Goal: Information Seeking & Learning: Learn about a topic

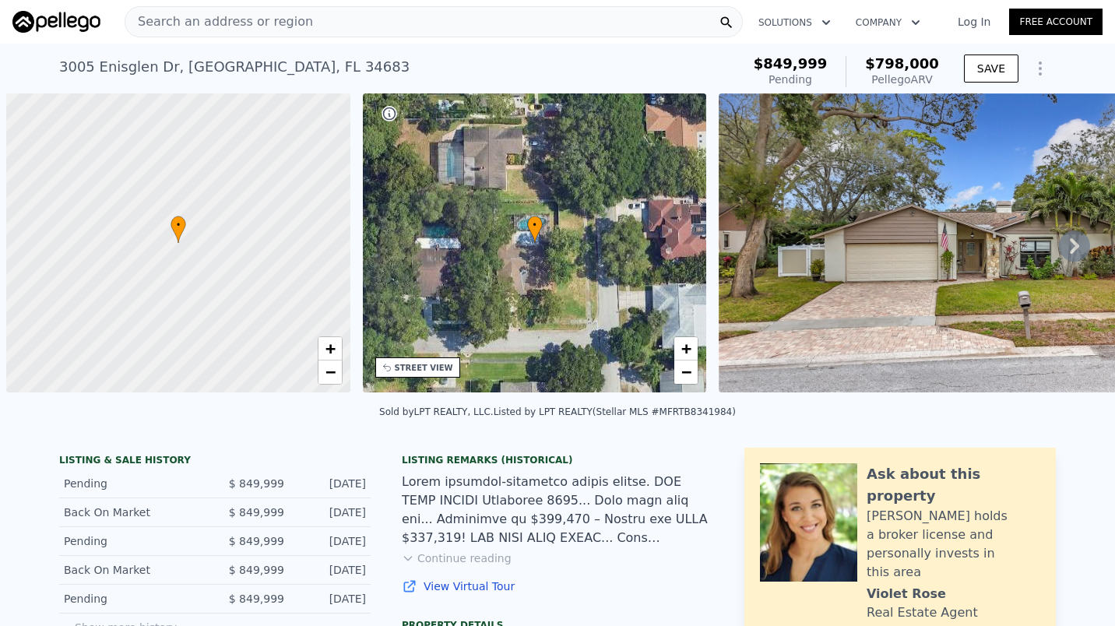
scroll to position [0, 6]
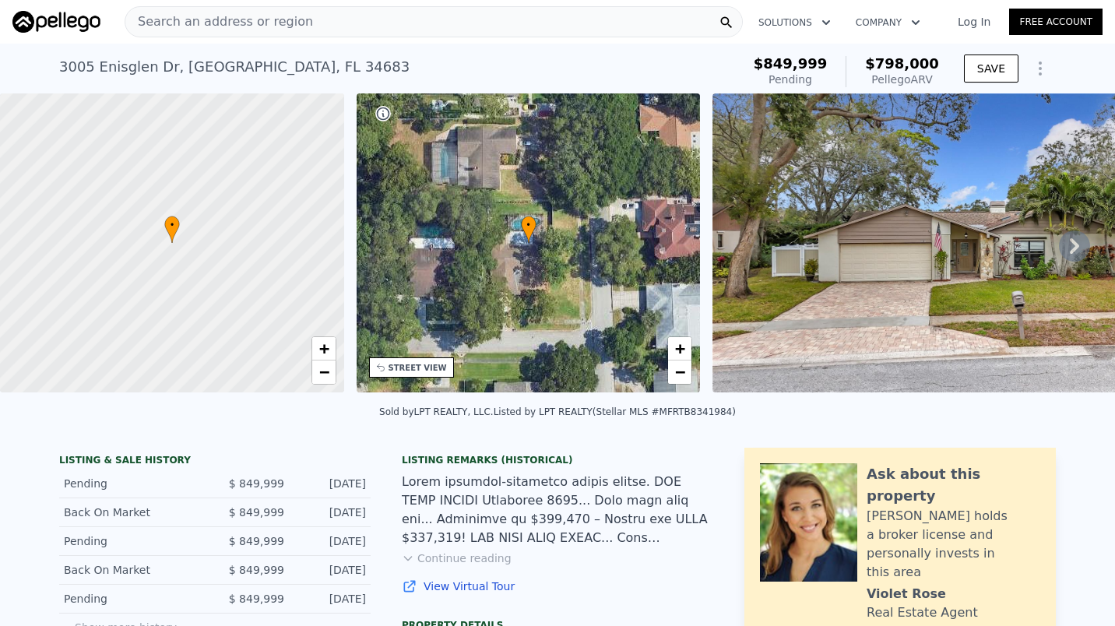
click at [383, 23] on div "Search an address or region" at bounding box center [434, 21] width 618 height 31
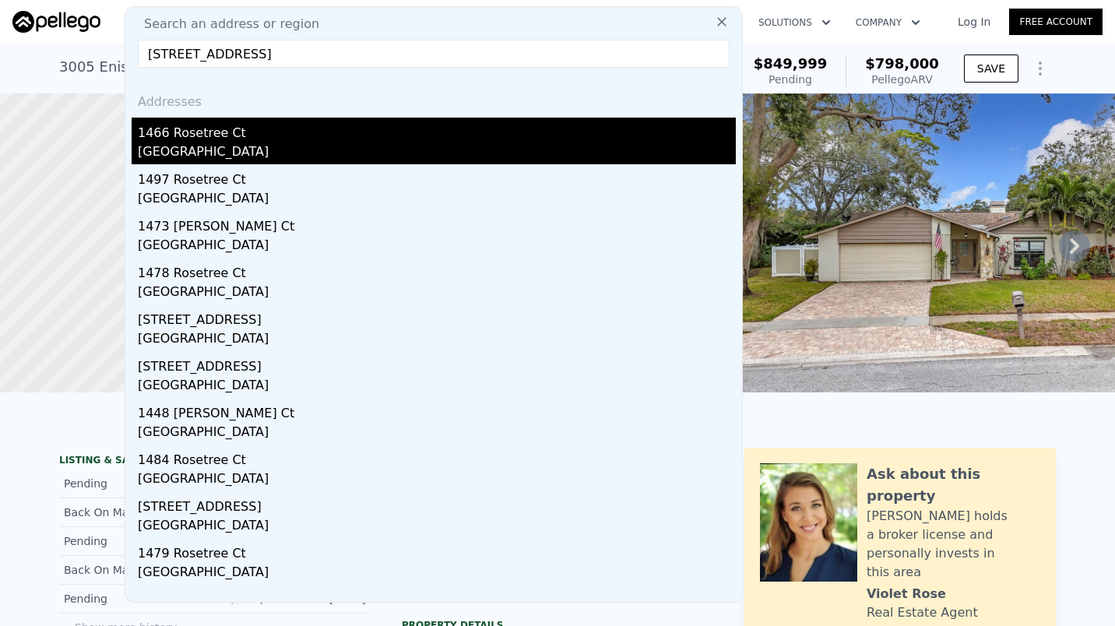
type input "[STREET_ADDRESS]"
click at [191, 138] on div "1466 Rosetree Ct" at bounding box center [437, 130] width 598 height 25
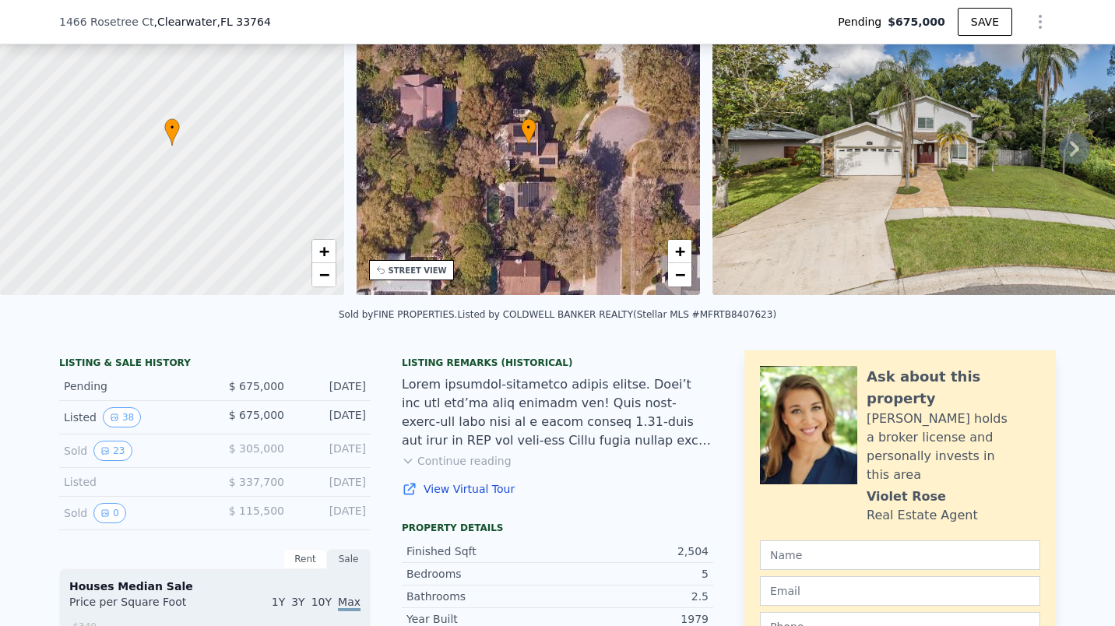
scroll to position [166, 0]
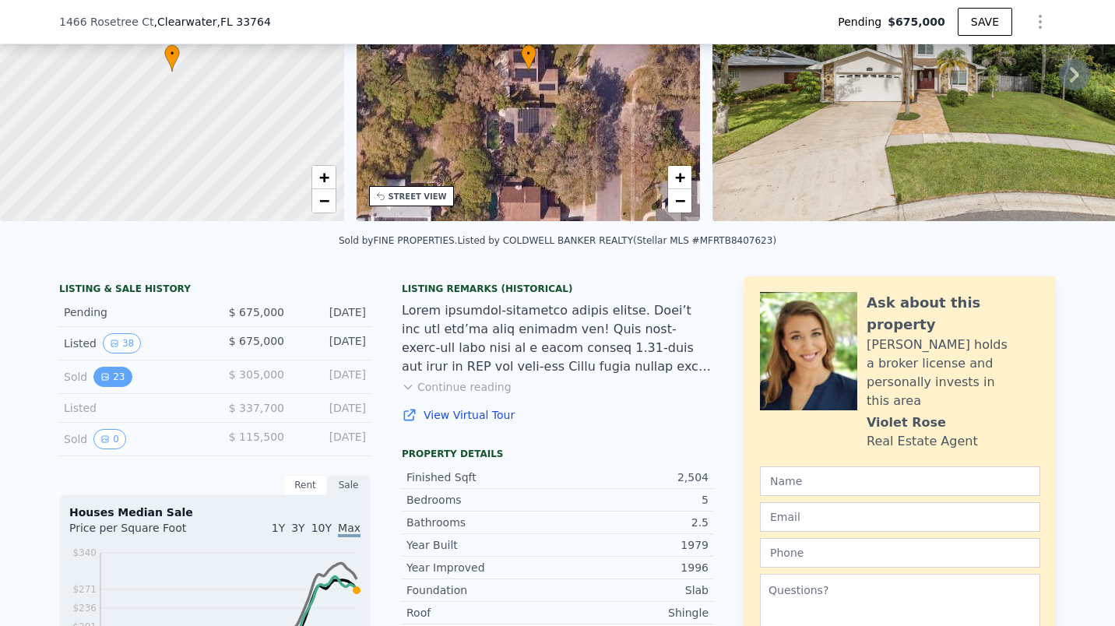
click at [107, 385] on button "23" at bounding box center [112, 377] width 38 height 20
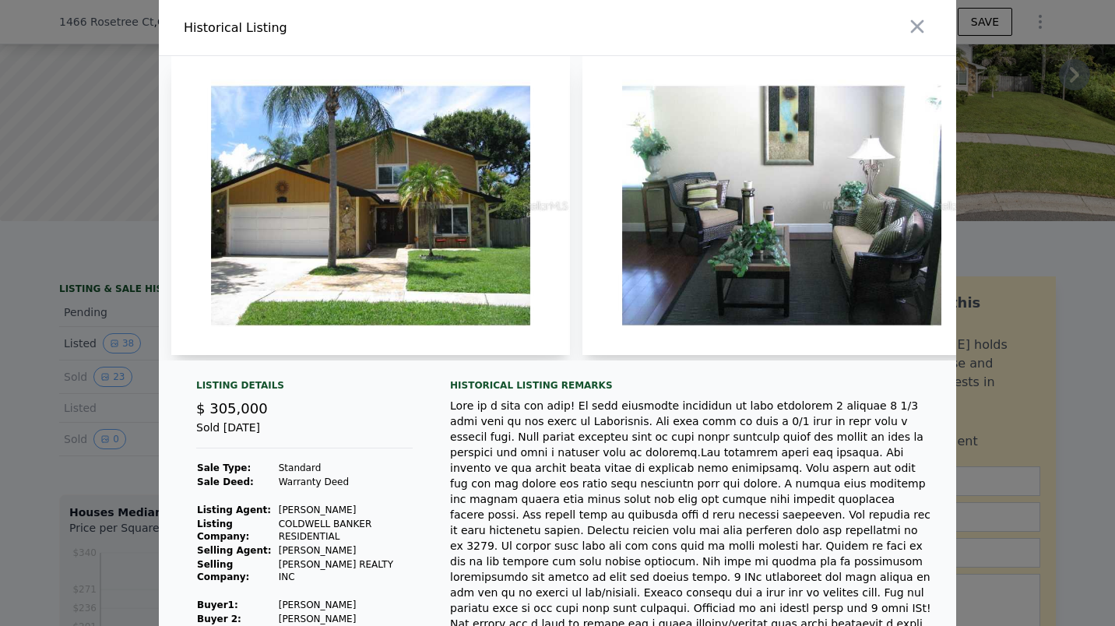
click at [364, 219] on img at bounding box center [370, 205] width 399 height 299
click at [295, 269] on img at bounding box center [370, 205] width 399 height 299
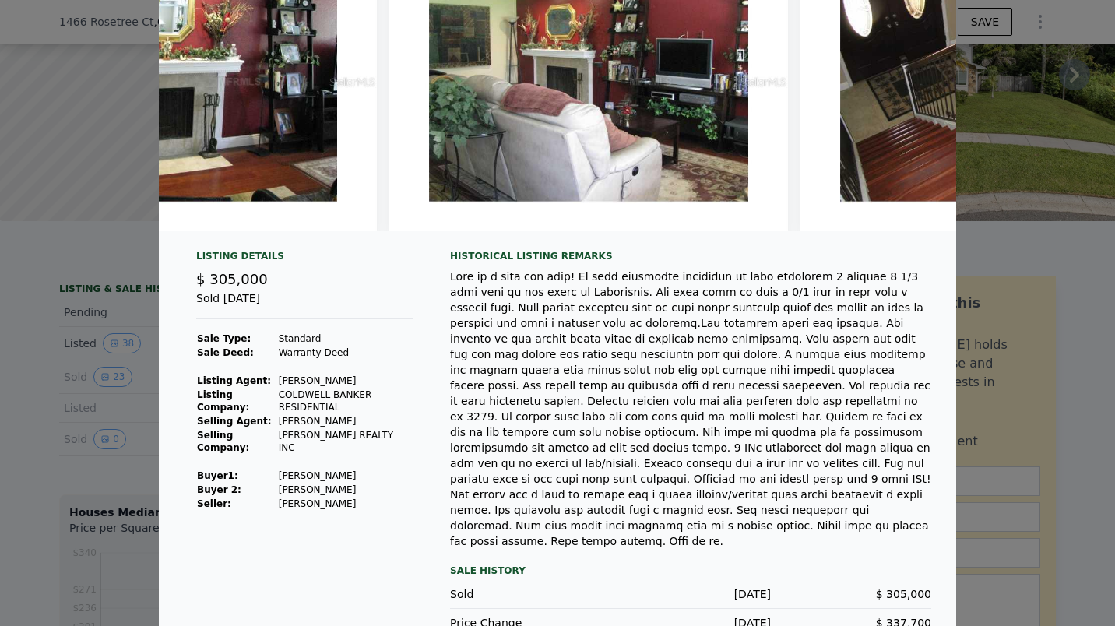
scroll to position [0, 0]
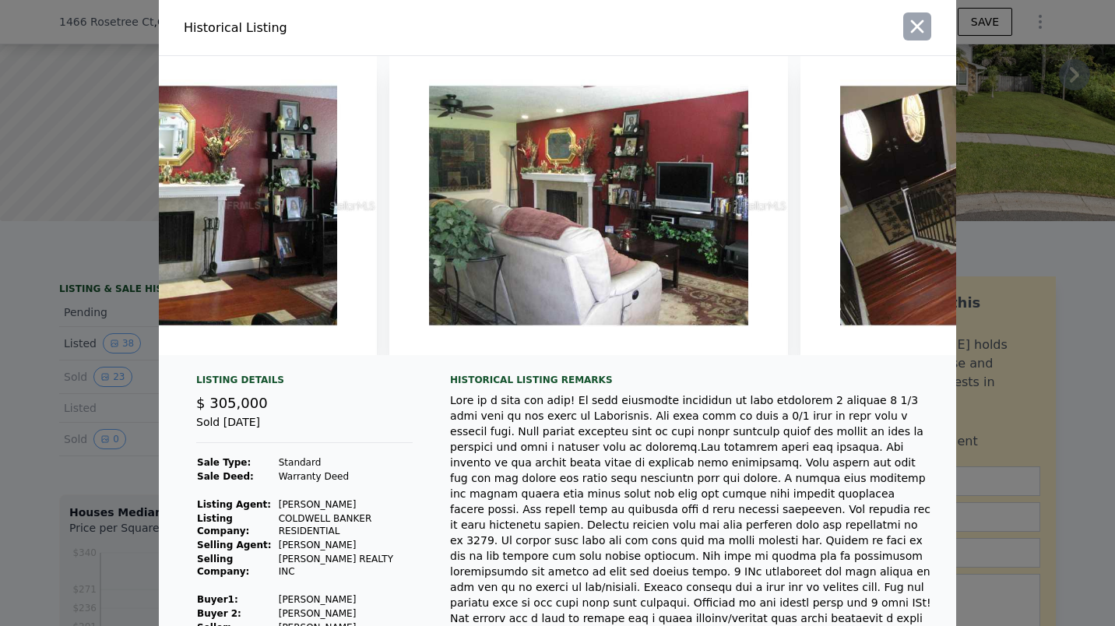
click at [919, 31] on icon "button" at bounding box center [917, 27] width 22 height 22
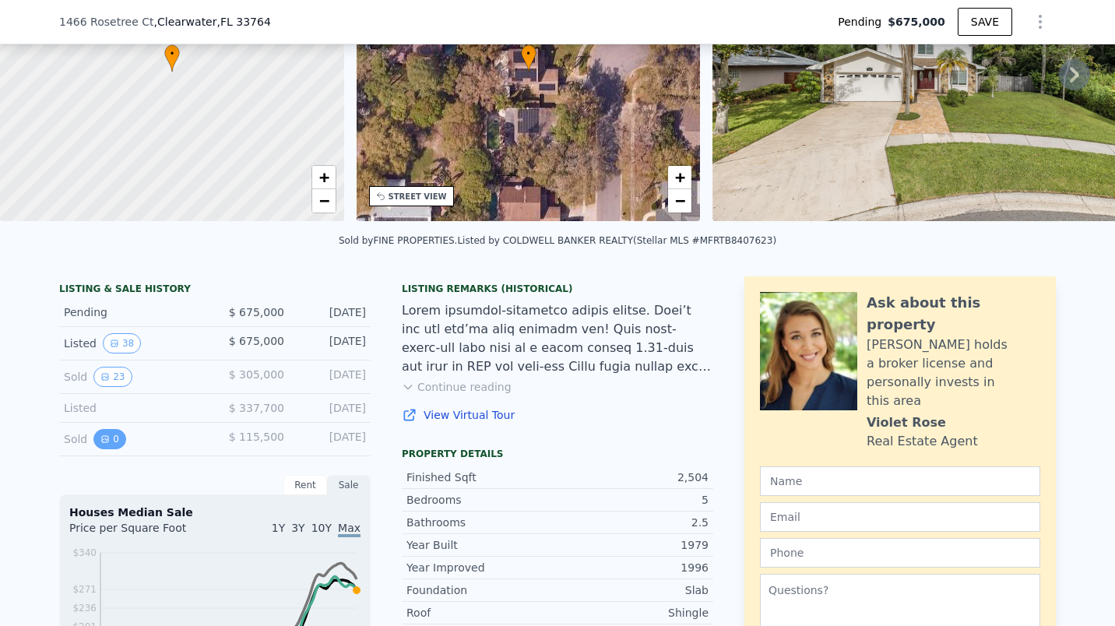
click at [102, 449] on button "0" at bounding box center [109, 439] width 33 height 20
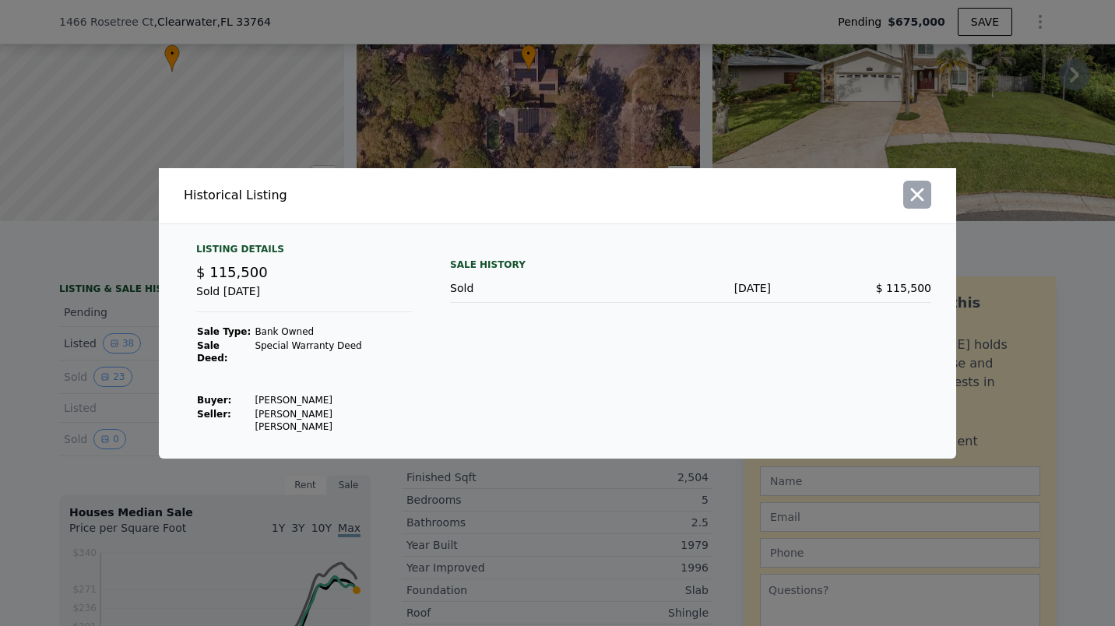
click at [918, 206] on icon "button" at bounding box center [917, 195] width 22 height 22
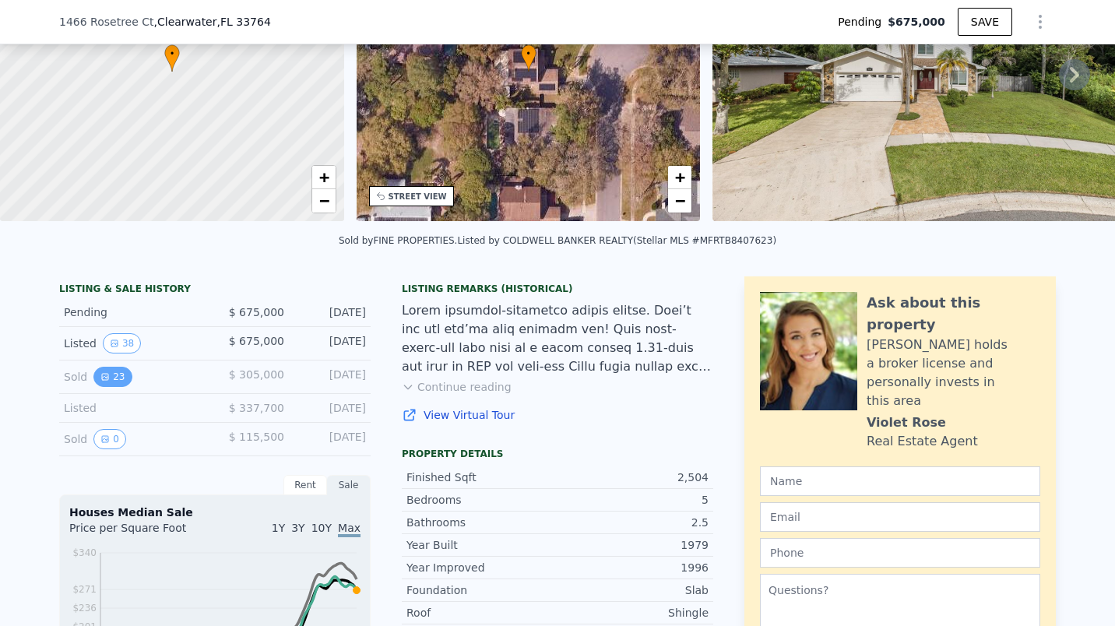
click at [100, 381] on icon "View historical data" at bounding box center [104, 376] width 9 height 9
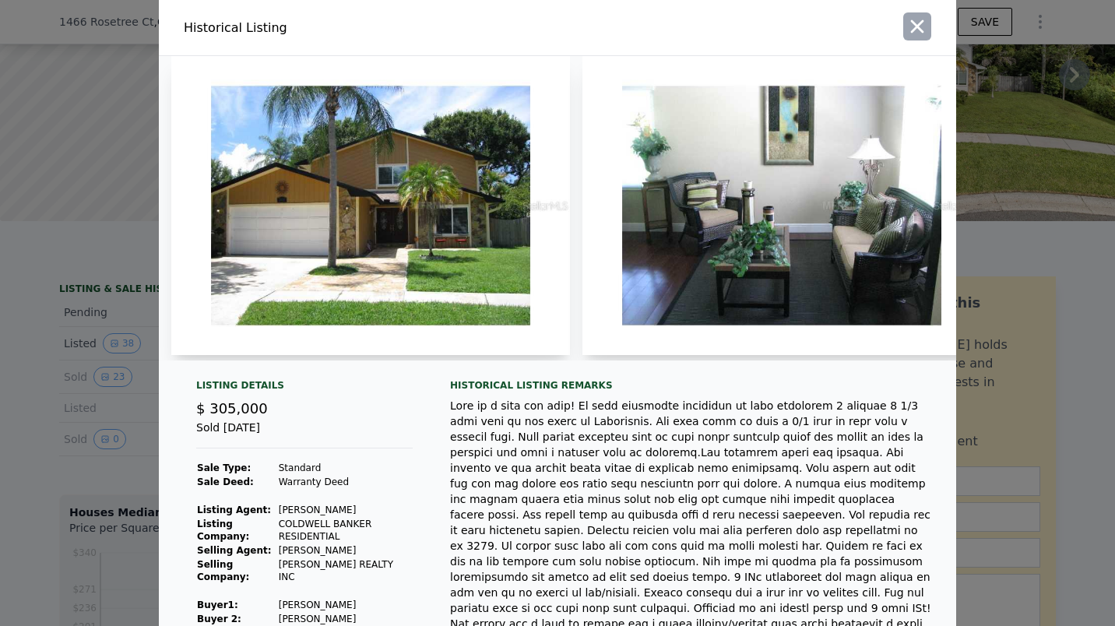
click at [909, 20] on icon "button" at bounding box center [917, 27] width 22 height 22
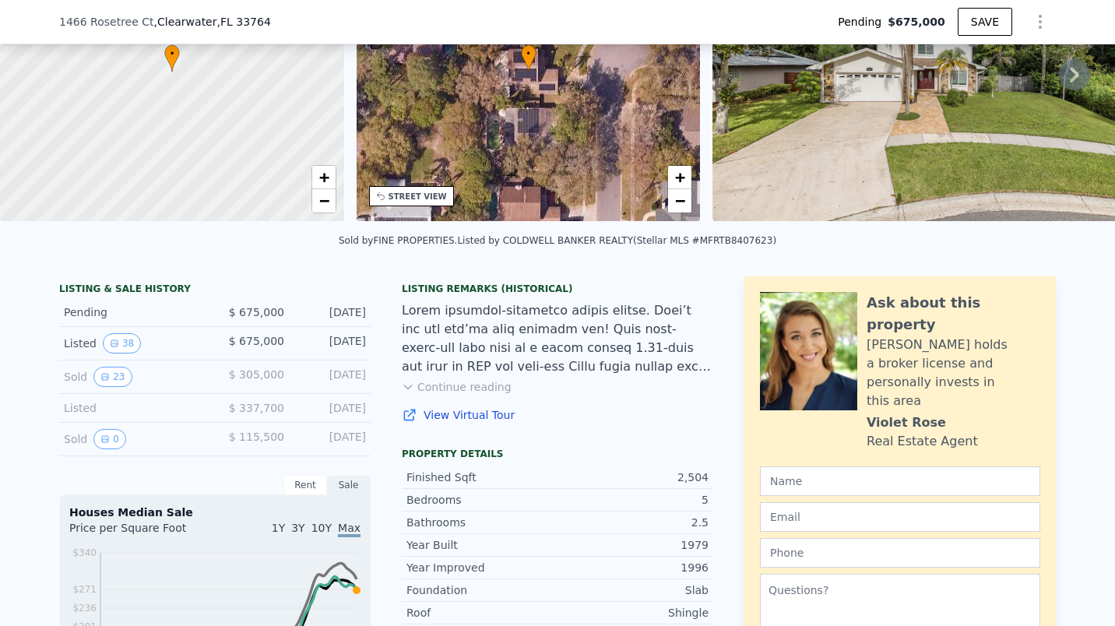
type input "$ 626,000"
type input "-$ 76,399"
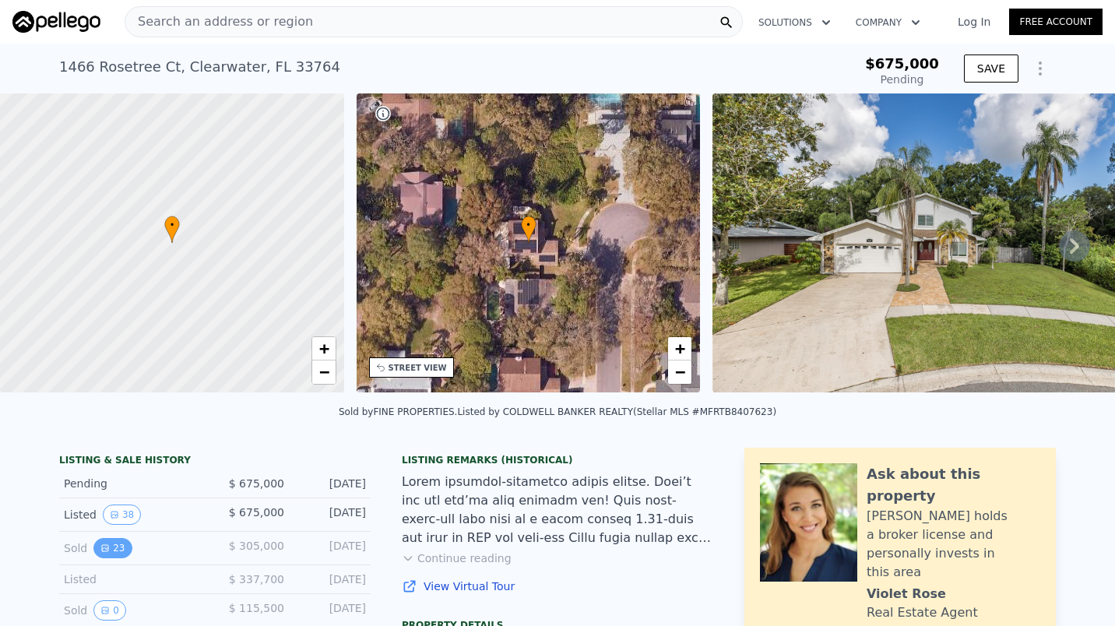
click at [113, 558] on button "23" at bounding box center [112, 548] width 38 height 20
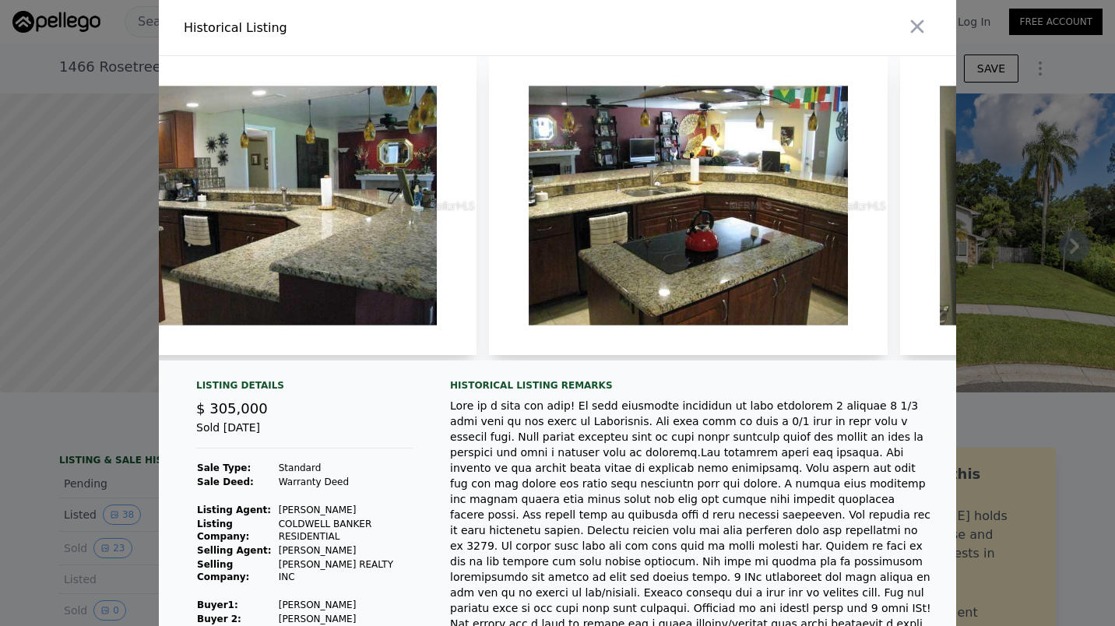
scroll to position [0, 1604]
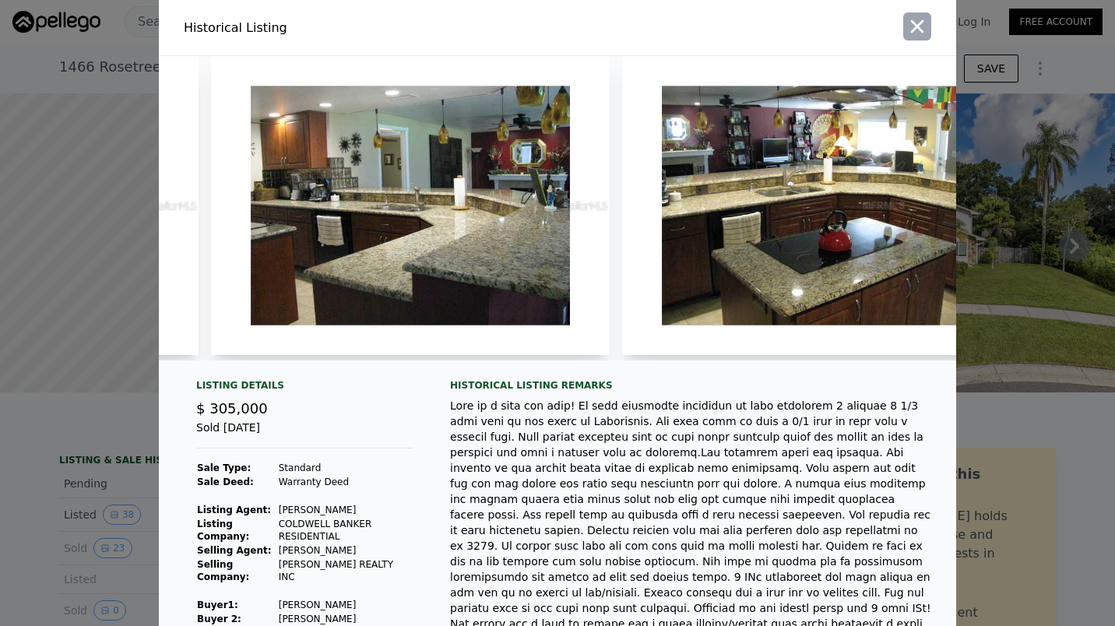
click at [911, 26] on icon "button" at bounding box center [917, 26] width 13 height 13
